Goal: Task Accomplishment & Management: Manage account settings

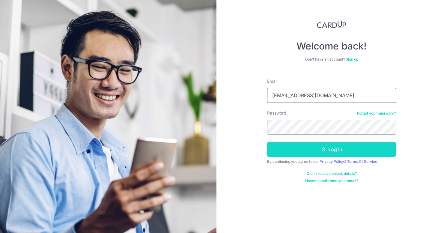
type input "Cksck90@gmail.com"
click at [295, 146] on button "Log in" at bounding box center [331, 149] width 129 height 15
click at [340, 150] on button "Log in" at bounding box center [331, 149] width 129 height 15
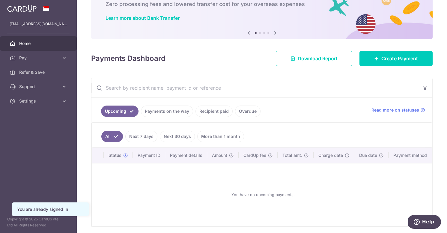
click at [212, 114] on link "Recipient paid" at bounding box center [214, 111] width 37 height 11
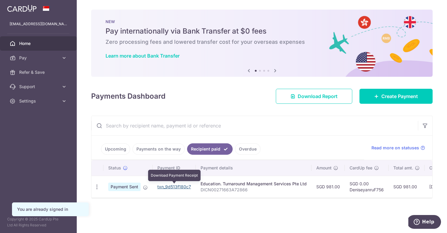
click at [180, 186] on link "txn_9d513f180c7" at bounding box center [175, 186] width 34 height 5
